Goal: Task Accomplishment & Management: Manage account settings

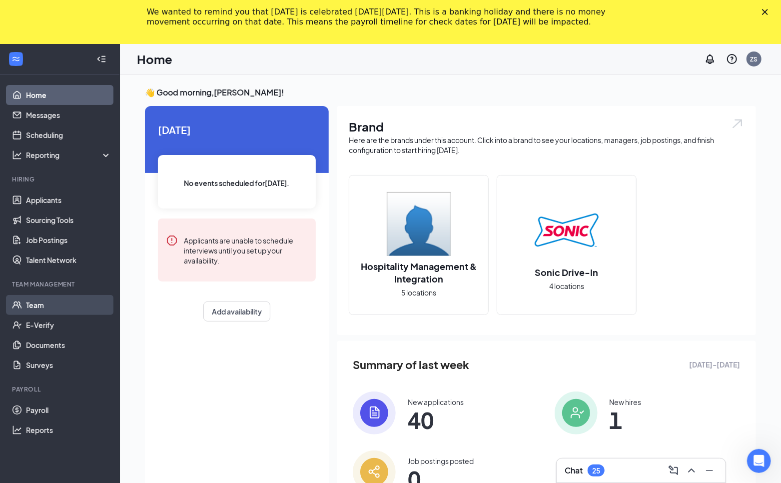
click at [53, 303] on link "Team" at bounding box center [68, 305] width 85 height 20
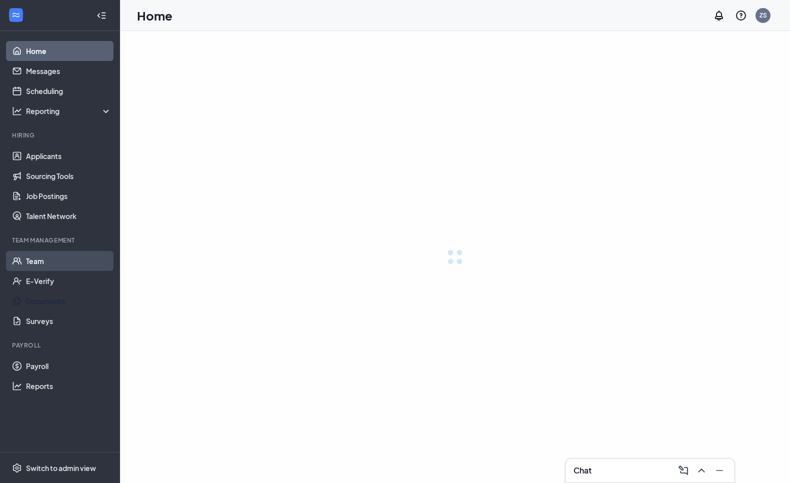
click at [66, 258] on link "Team" at bounding box center [68, 261] width 85 height 20
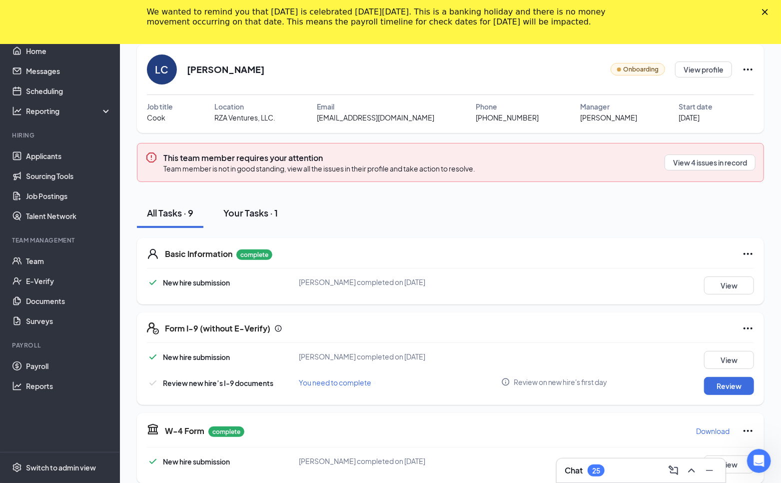
click at [264, 213] on div "Your Tasks · 1" at bounding box center [250, 212] width 54 height 12
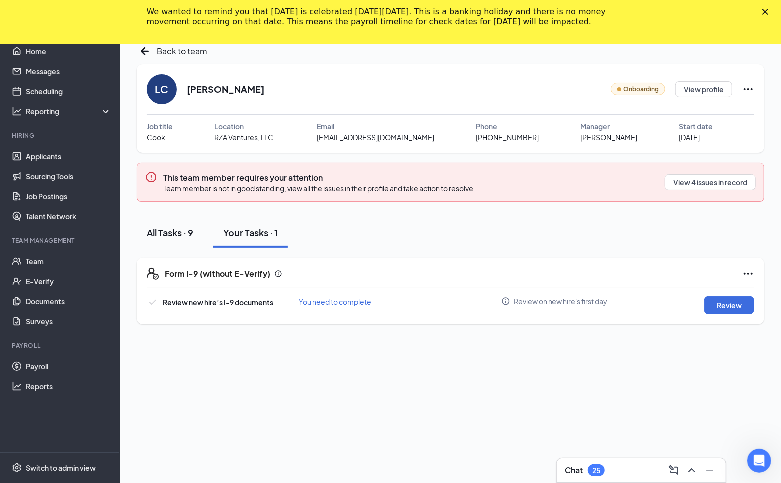
click at [180, 220] on button "All Tasks · 9" at bounding box center [170, 233] width 66 height 30
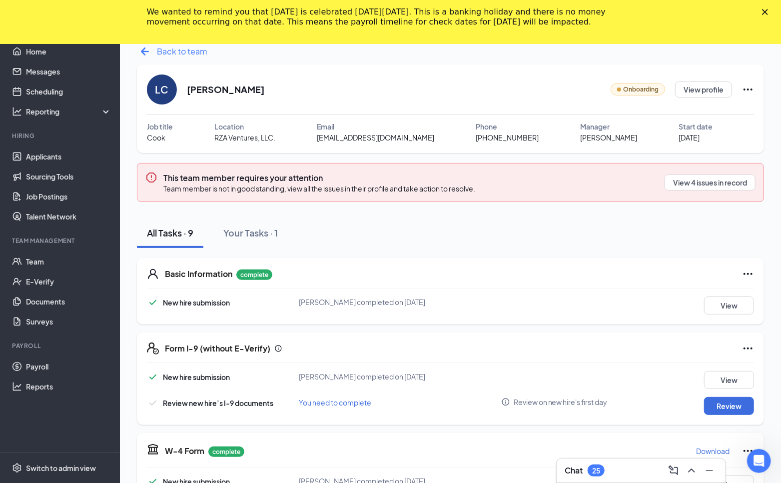
click at [158, 53] on span "Back to team" at bounding box center [182, 51] width 50 height 12
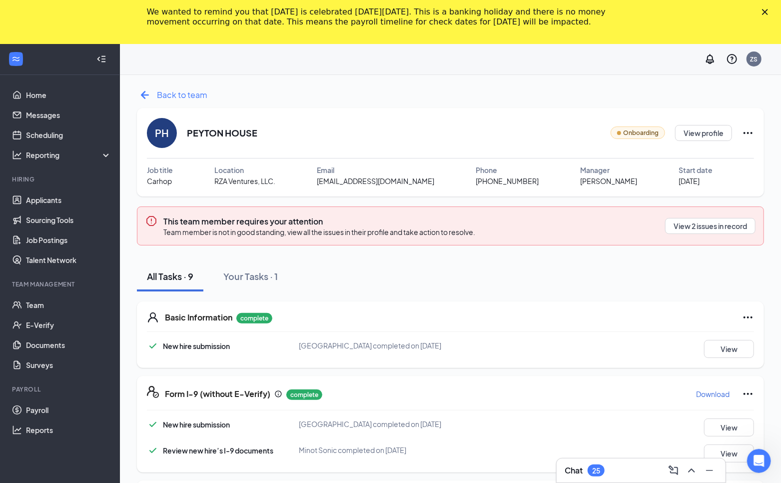
click at [147, 100] on icon "ArrowLeftNew" at bounding box center [145, 95] width 16 height 16
